Goal: Transaction & Acquisition: Purchase product/service

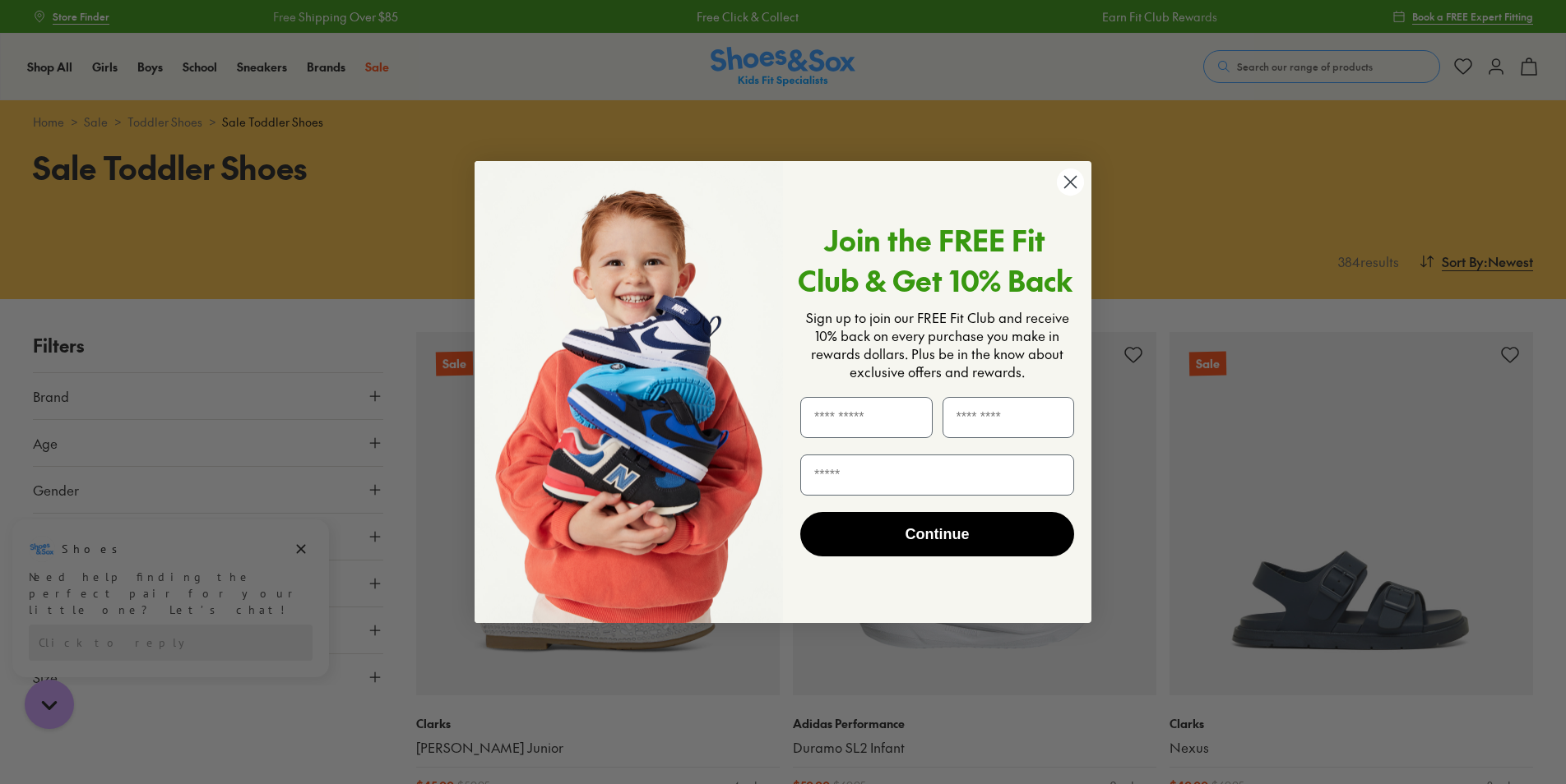
click at [1066, 182] on circle "Close dialog" at bounding box center [1070, 182] width 27 height 27
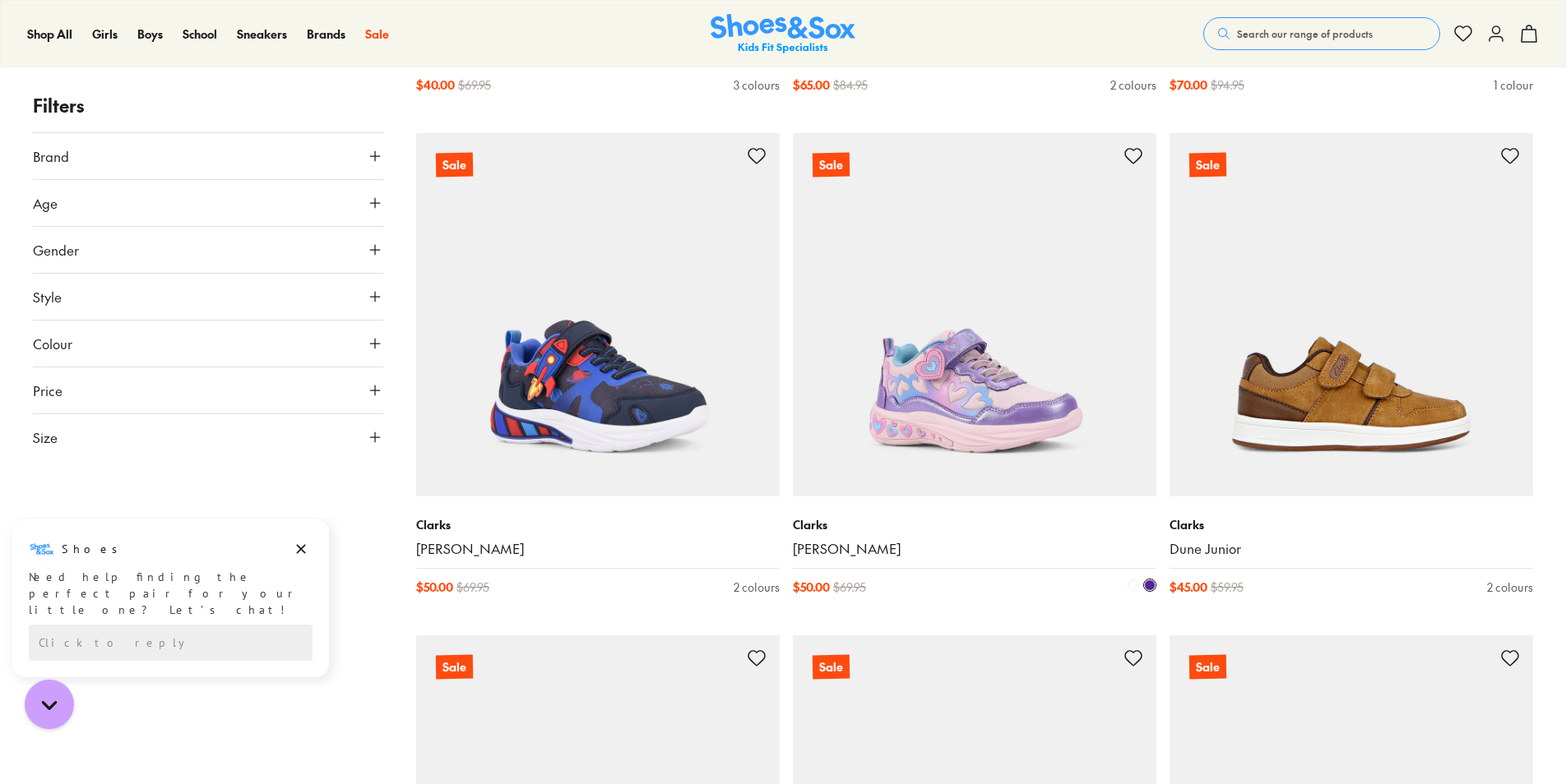
scroll to position [1233, 0]
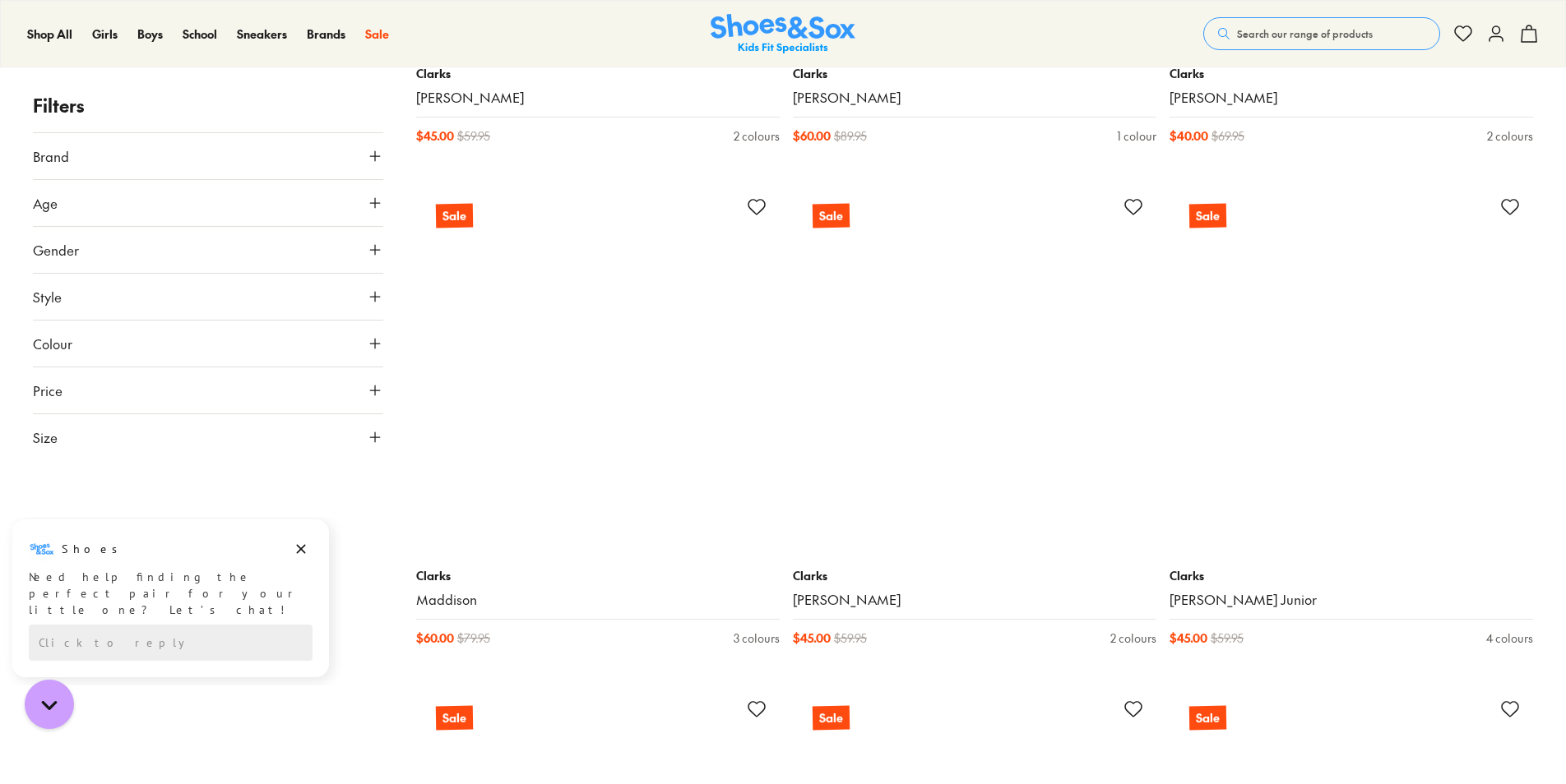
scroll to position [4849, 0]
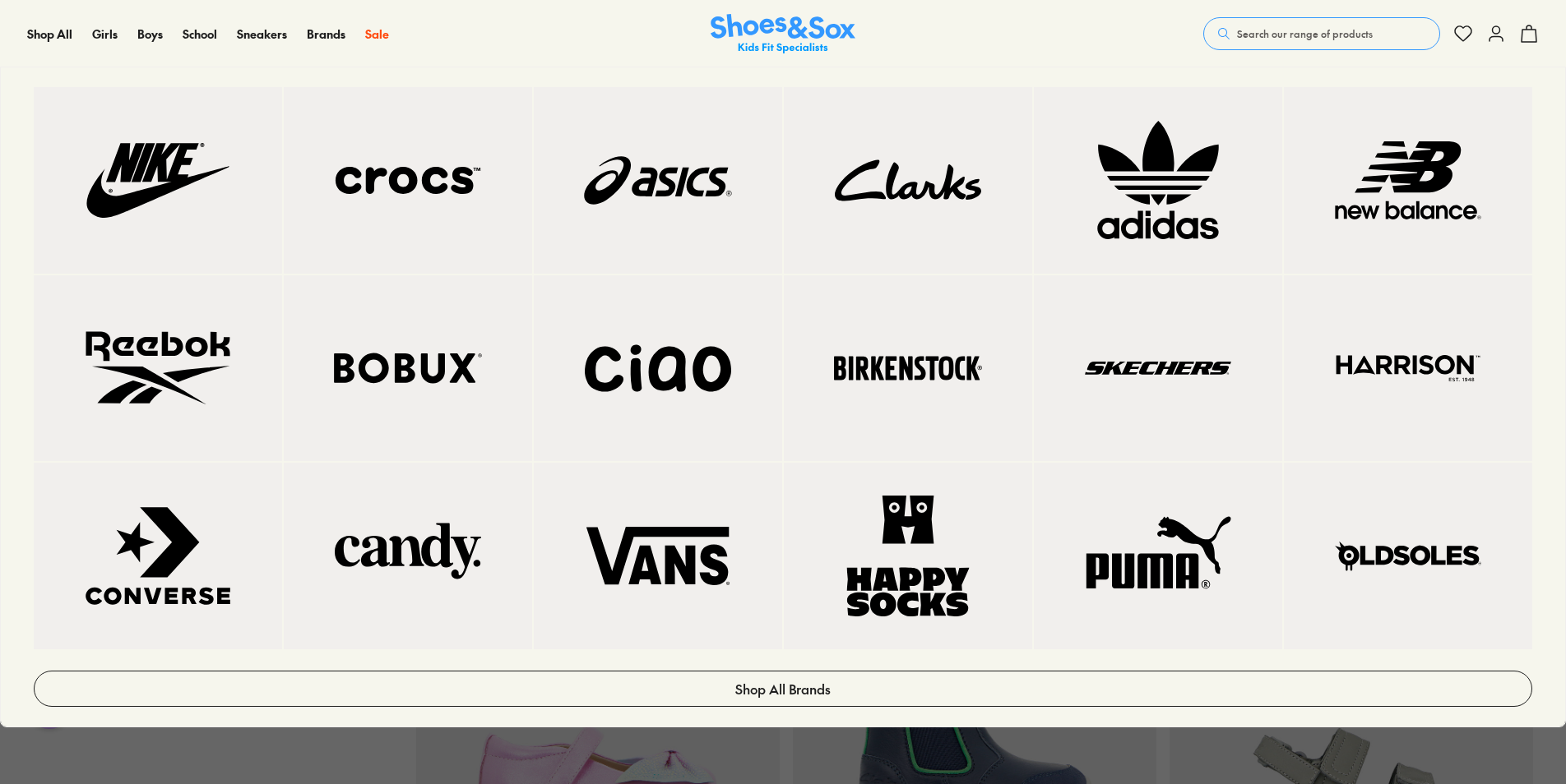
click at [1421, 185] on img at bounding box center [1408, 180] width 183 height 121
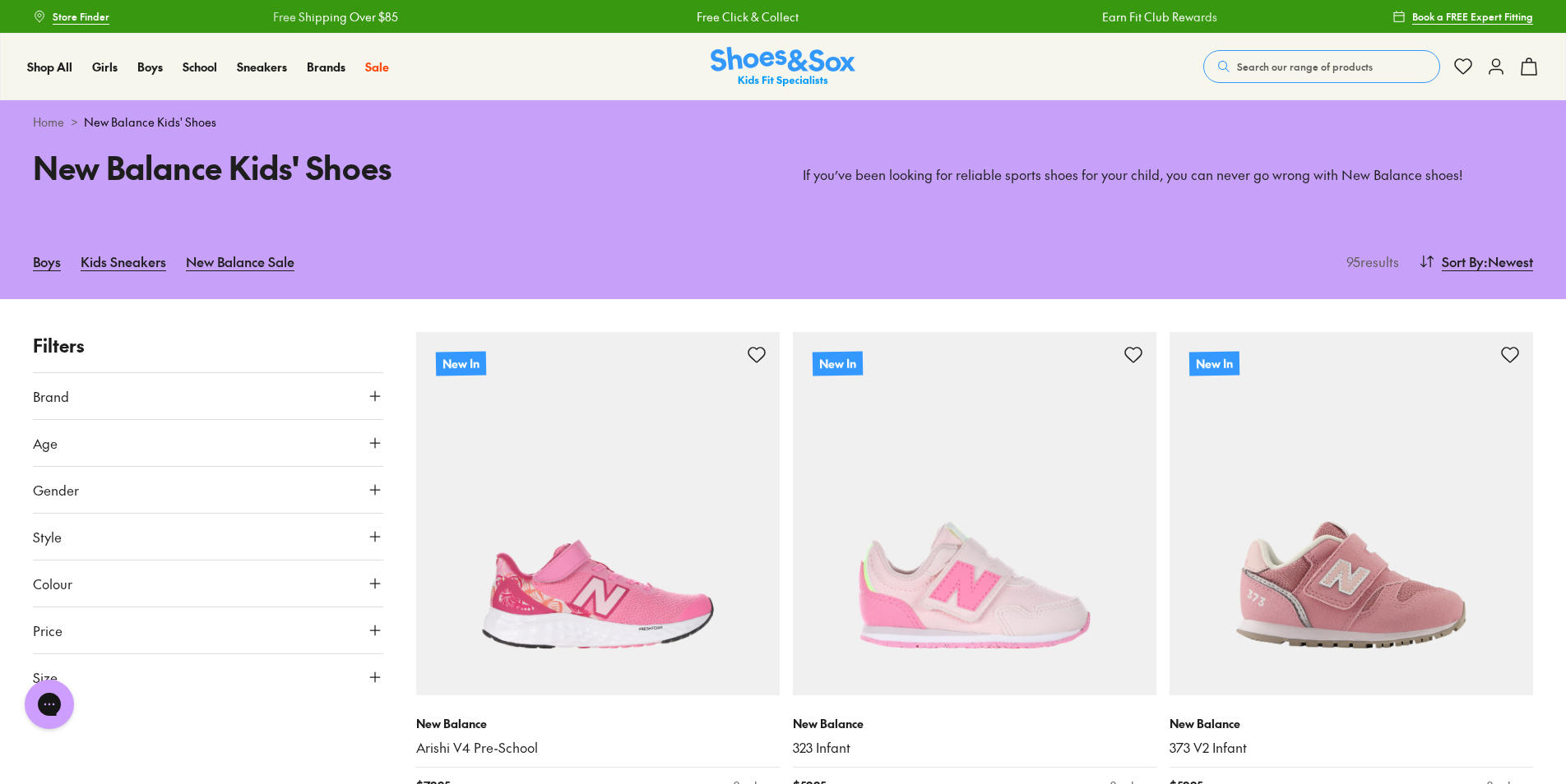
click at [152, 488] on button "Gender" at bounding box center [208, 490] width 351 height 46
click at [165, 543] on label "Boys" at bounding box center [165, 537] width 86 height 30
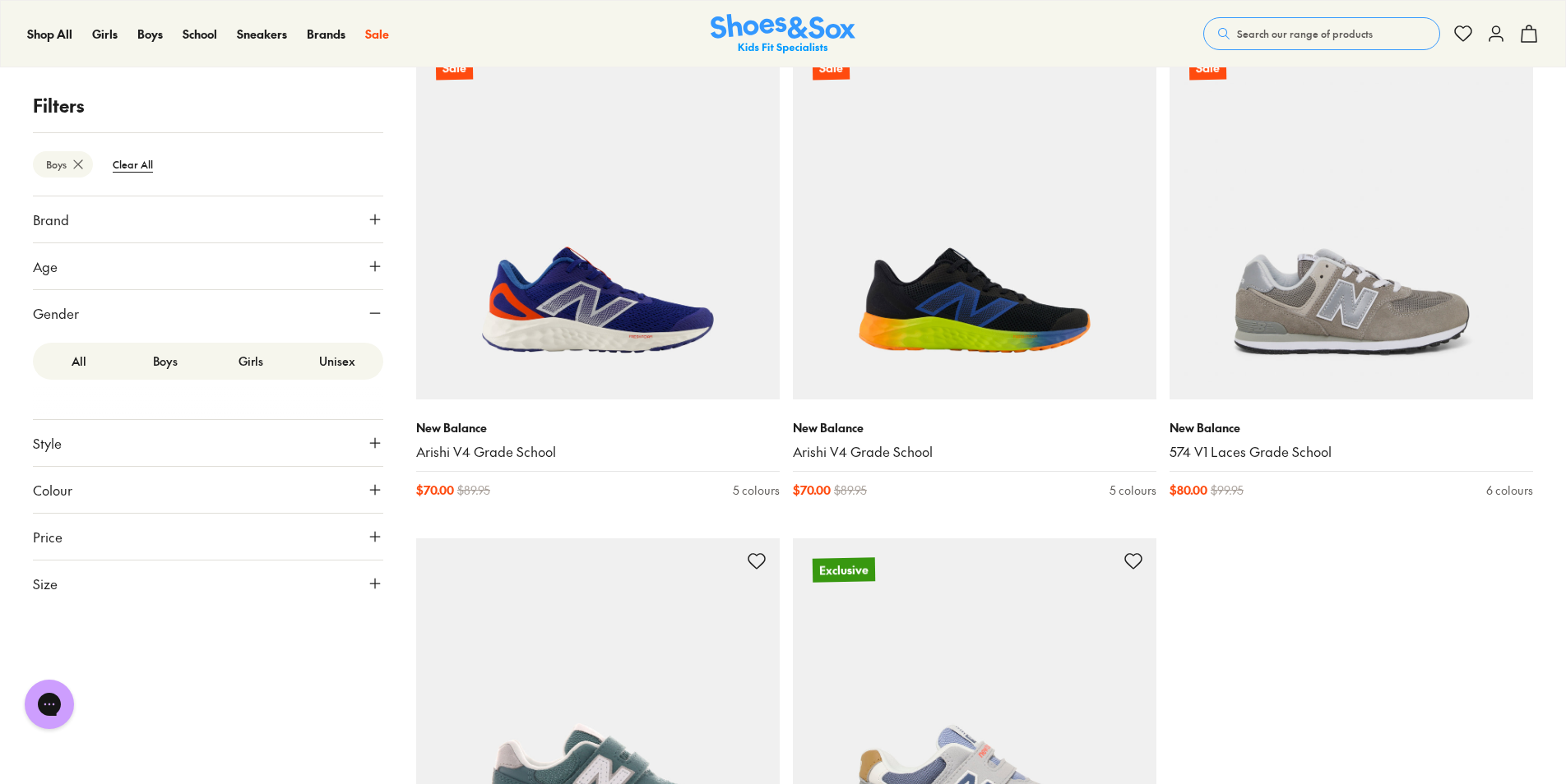
scroll to position [4819, 0]
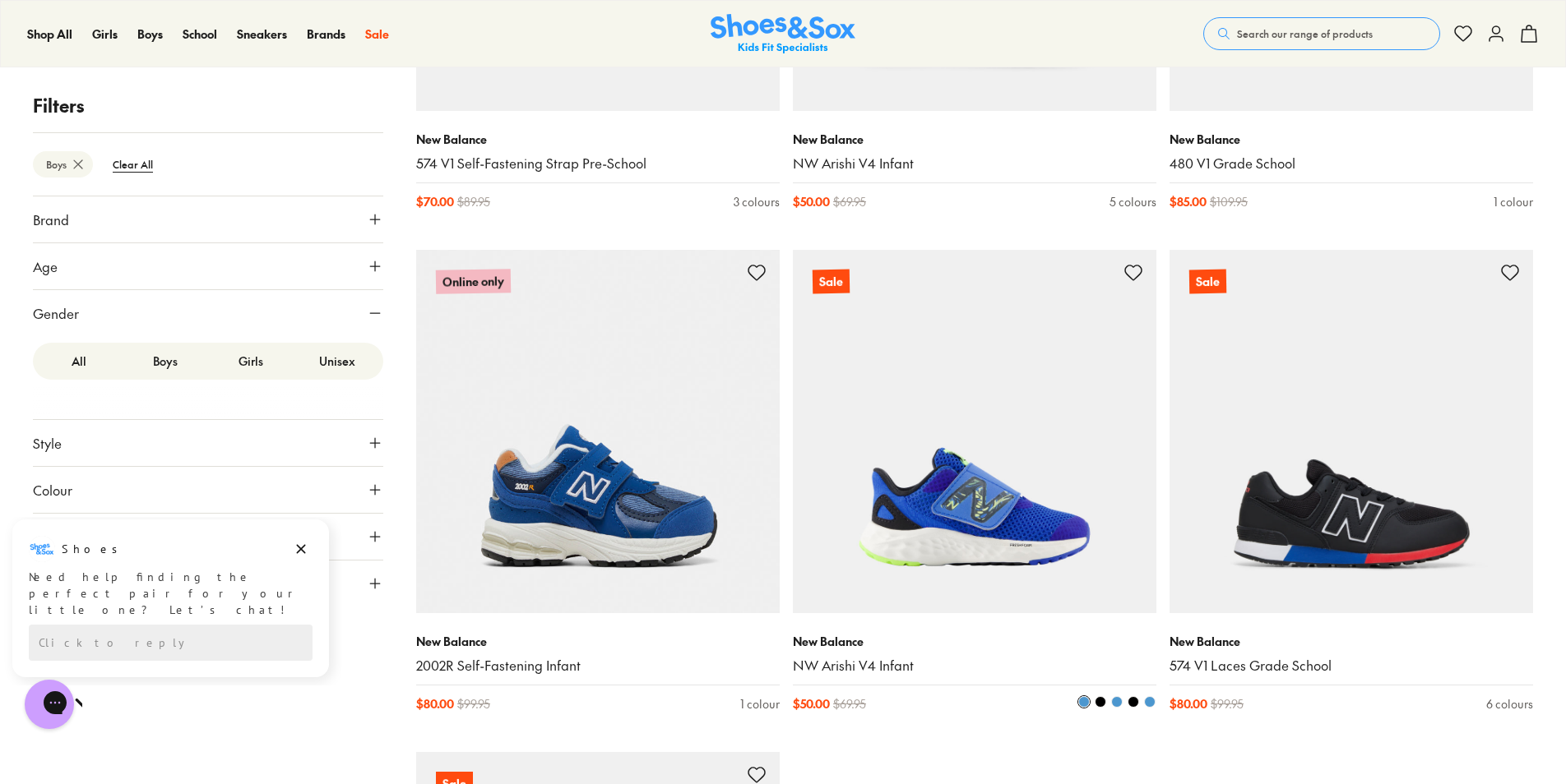
scroll to position [8106, 0]
